Goal: Information Seeking & Learning: Learn about a topic

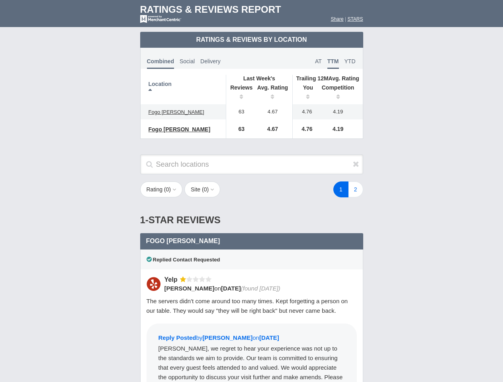
scroll to position [386, 0]
click at [251, 191] on div "1 2" at bounding box center [301, 190] width 139 height 16
click at [183, 90] on th "Location" at bounding box center [184, 89] width 86 height 29
click at [239, 93] on th "Reviews" at bounding box center [239, 93] width 27 height 22
click at [273, 93] on th "Avg. Rating" at bounding box center [273, 93] width 40 height 22
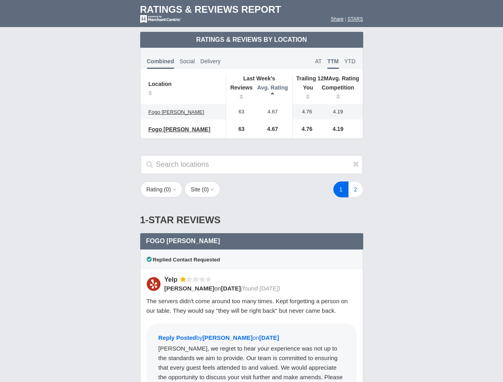
click at [305, 93] on th "You" at bounding box center [305, 93] width 25 height 22
click at [340, 93] on th "Competition" at bounding box center [339, 93] width 45 height 22
click at [252, 265] on div "Replied Contact Requested" at bounding box center [251, 260] width 223 height 20
click at [356, 164] on icon at bounding box center [356, 164] width 6 height 8
click at [162, 190] on button "Rating ( 0 )" at bounding box center [161, 190] width 43 height 16
